Goal: Information Seeking & Learning: Learn about a topic

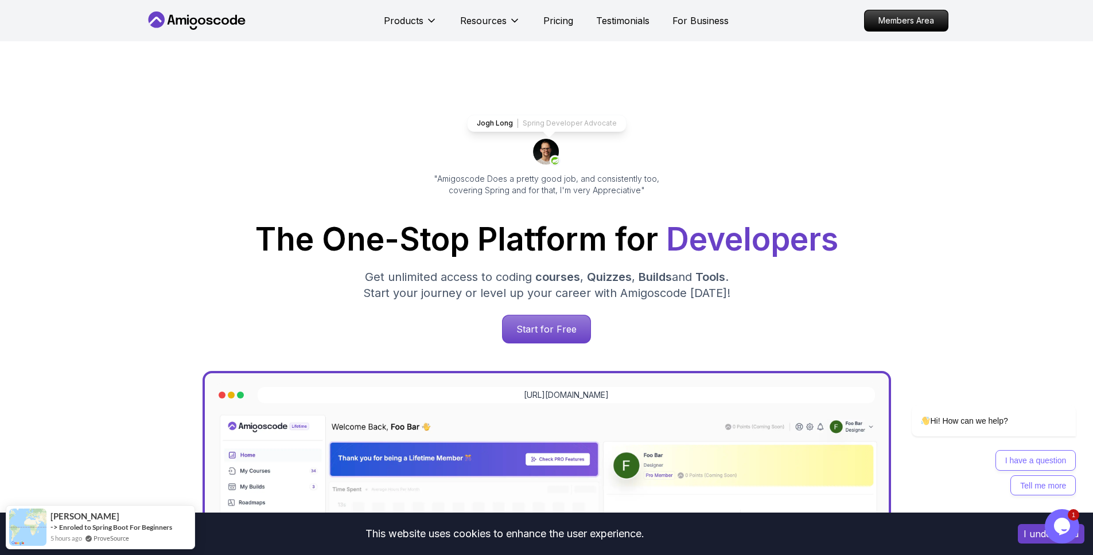
click at [574, 25] on div "Products Resources Pricing Testimonials For Business" at bounding box center [556, 20] width 345 height 23
click at [568, 22] on p "Pricing" at bounding box center [558, 21] width 30 height 14
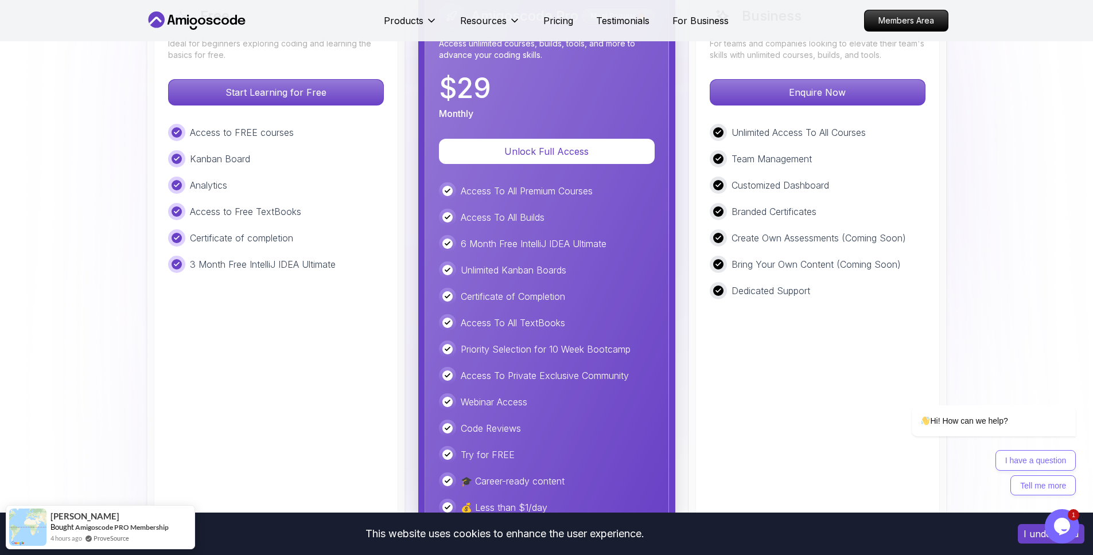
scroll to position [2780, 0]
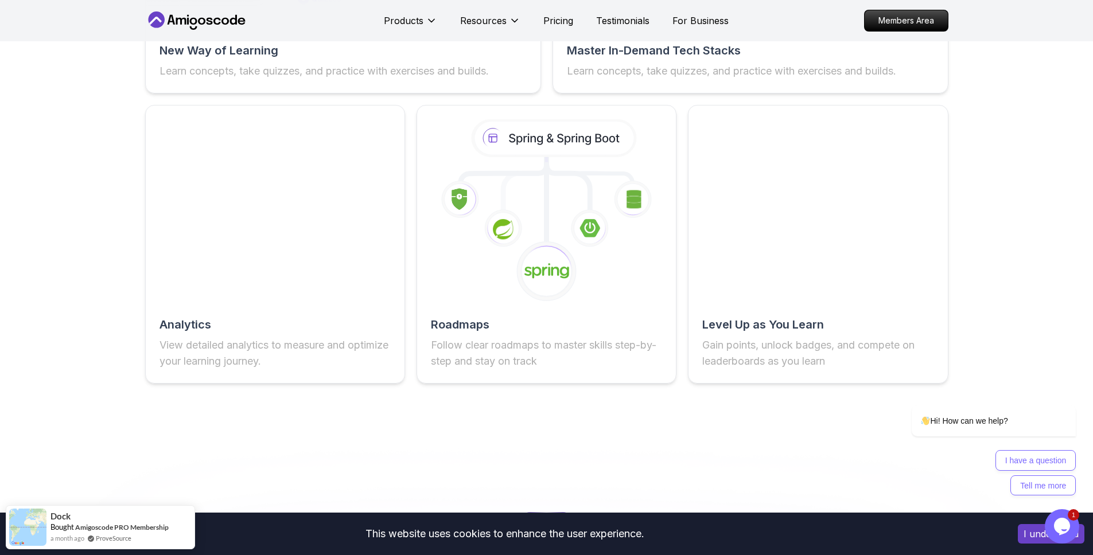
scroll to position [1932, 0]
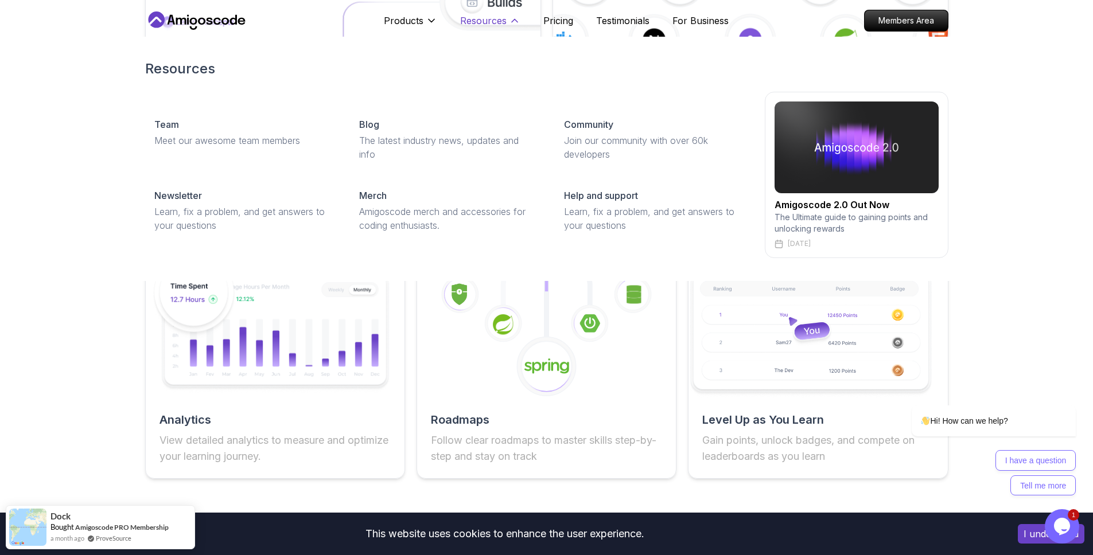
click at [507, 27] on button "Resources" at bounding box center [490, 25] width 60 height 23
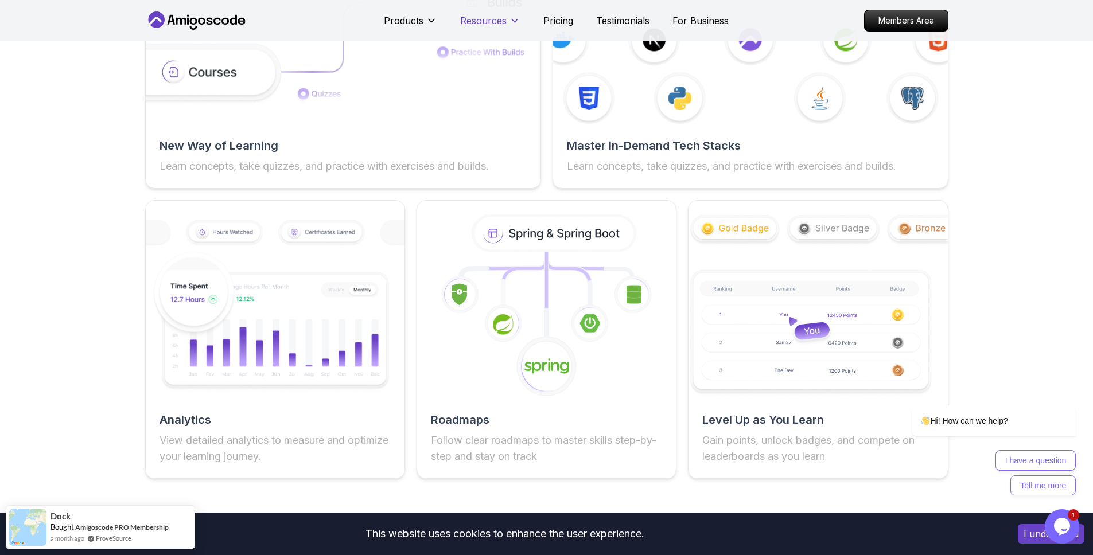
click at [472, 17] on p "Resources" at bounding box center [483, 21] width 46 height 14
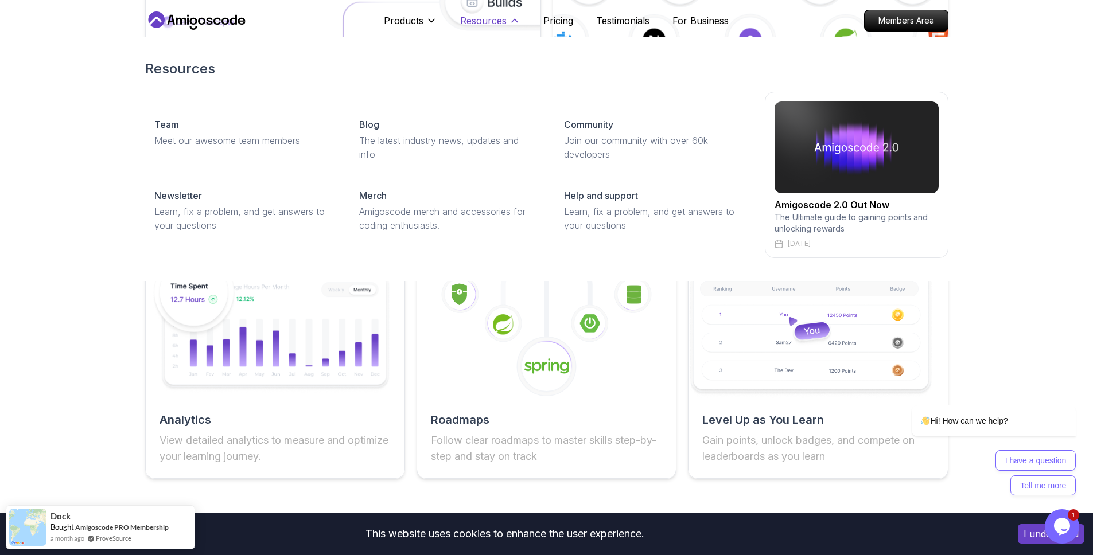
click at [472, 17] on p "Resources" at bounding box center [483, 21] width 46 height 14
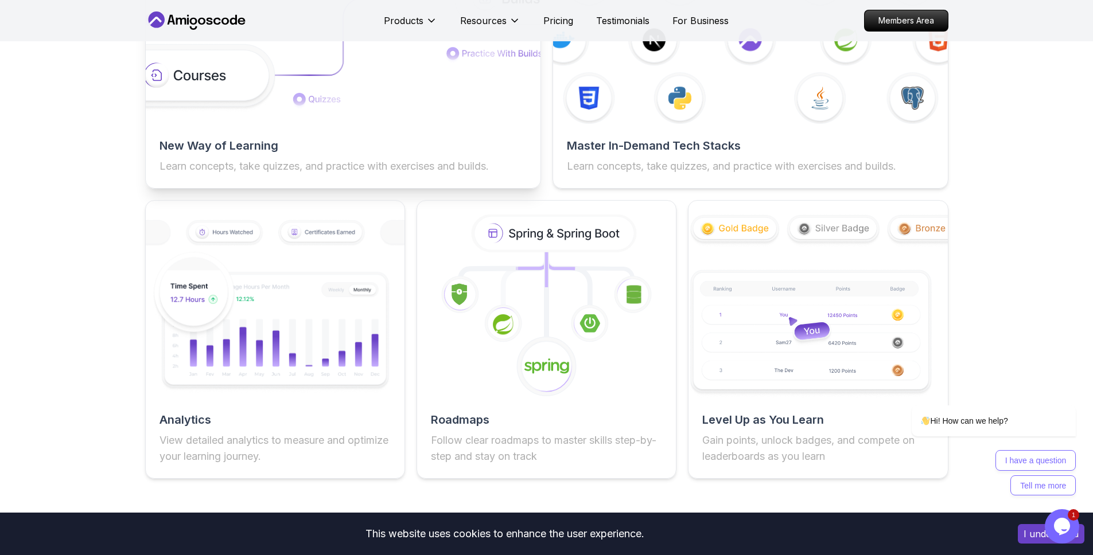
click at [211, 81] on img at bounding box center [343, 40] width 434 height 146
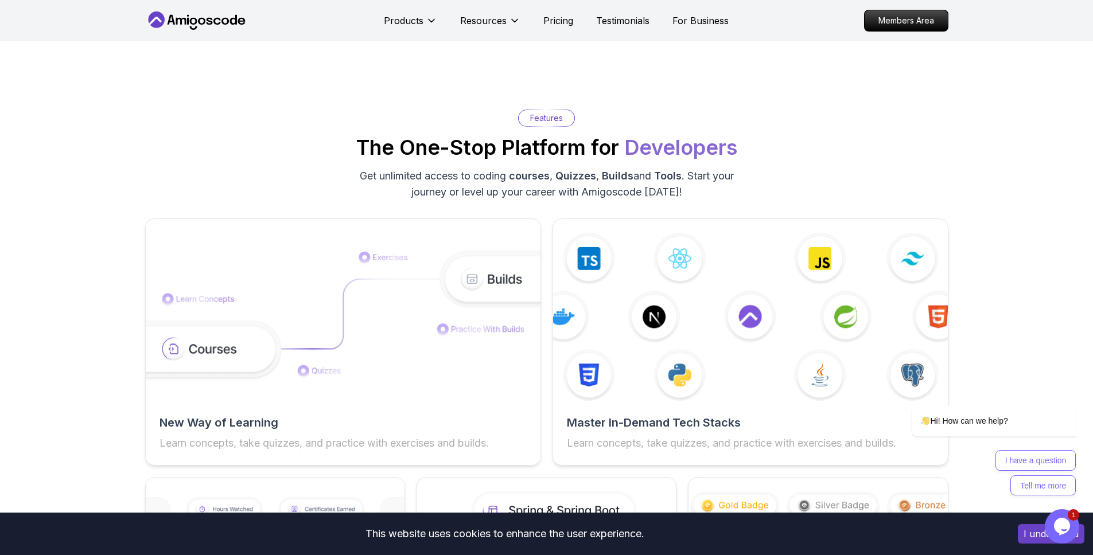
scroll to position [1650, 0]
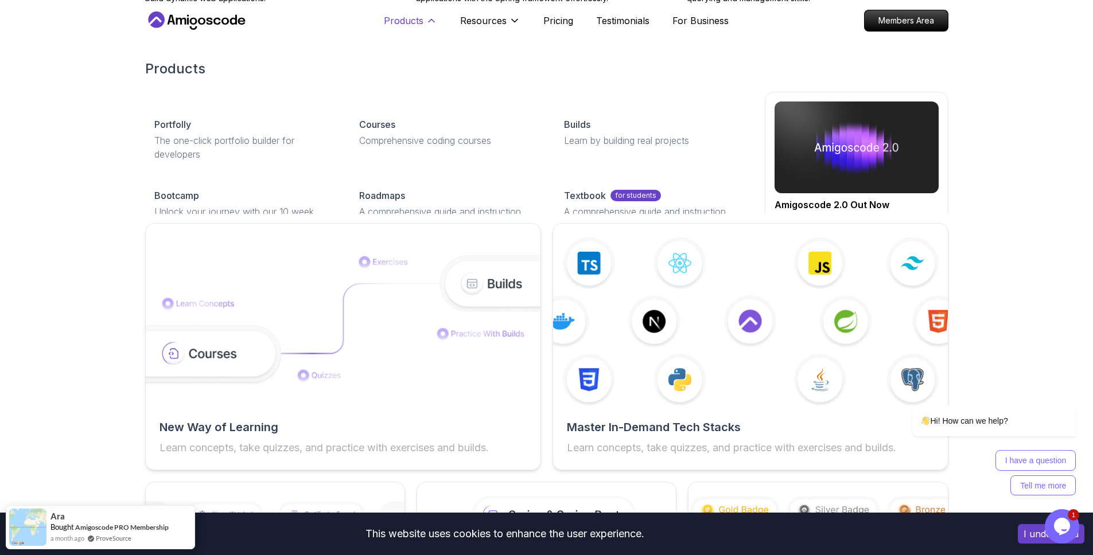
click at [404, 20] on p "Products" at bounding box center [404, 21] width 40 height 14
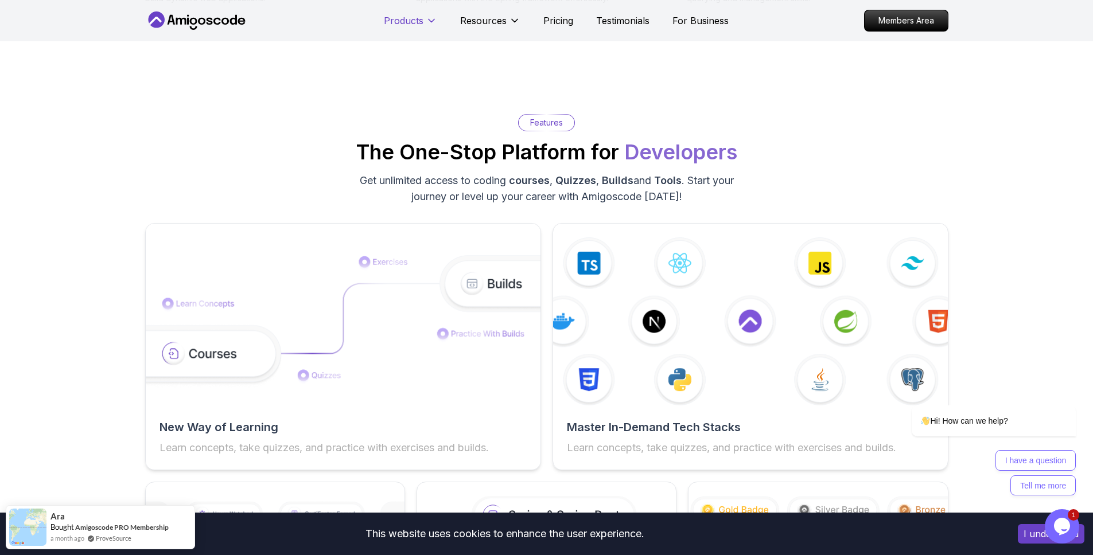
click at [404, 20] on p "Products" at bounding box center [404, 21] width 40 height 14
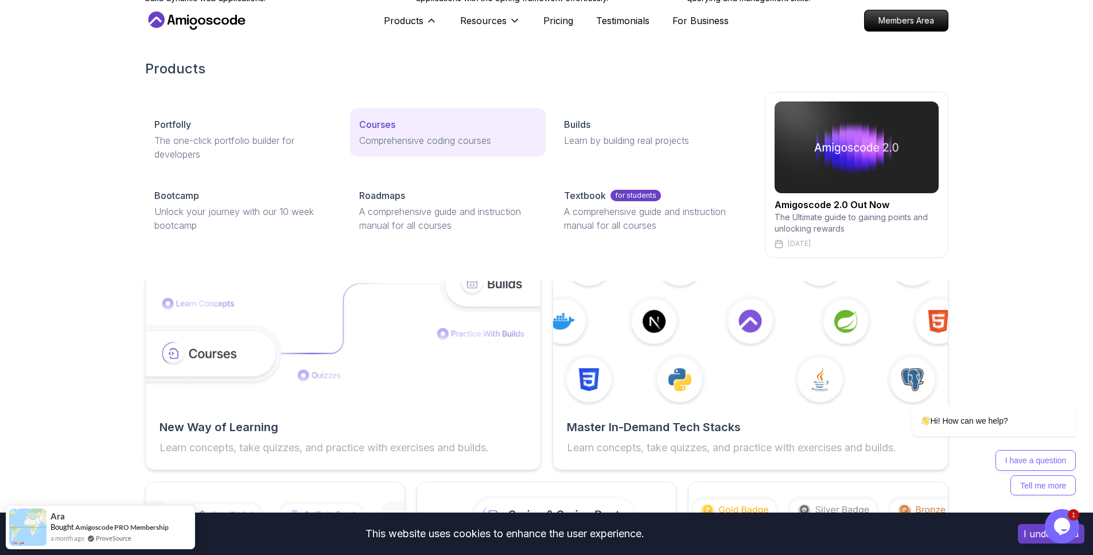
click at [374, 124] on p "Courses" at bounding box center [377, 125] width 36 height 14
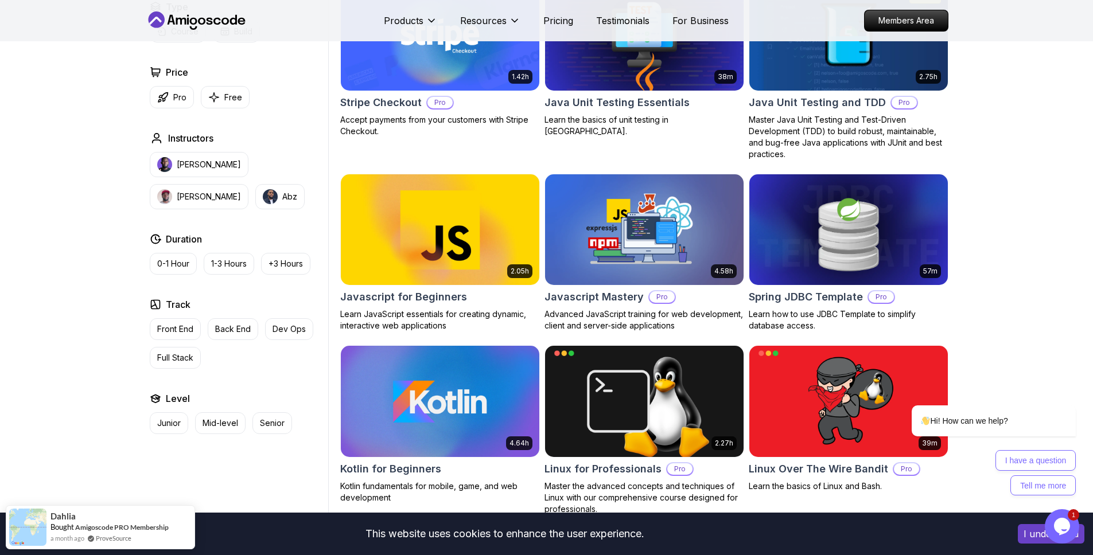
scroll to position [2045, 0]
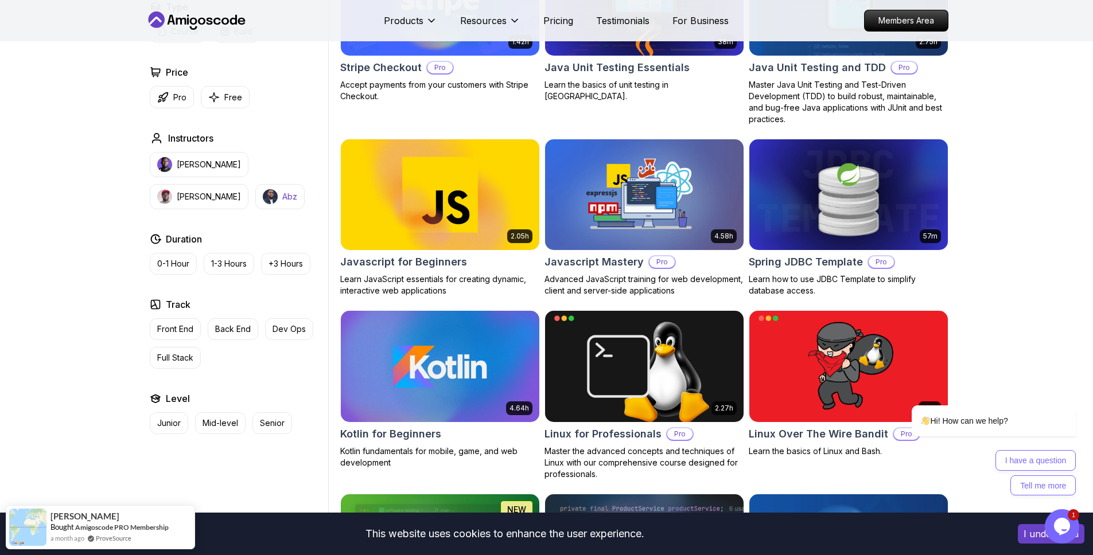
click at [263, 197] on img "button" at bounding box center [270, 196] width 15 height 15
